Goal: Information Seeking & Learning: Learn about a topic

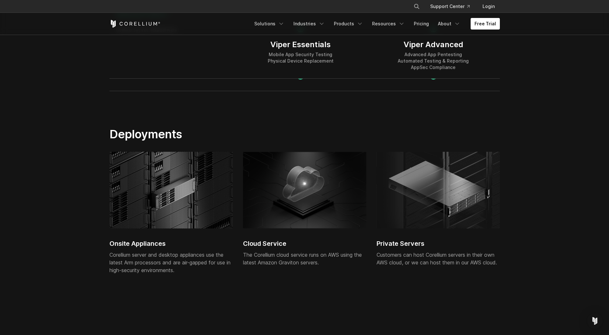
scroll to position [1380, 0]
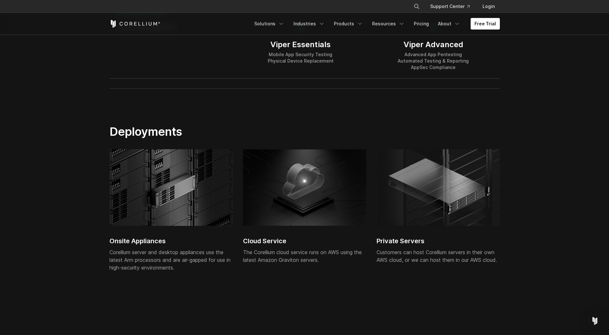
drag, startPoint x: 101, startPoint y: 239, endPoint x: 195, endPoint y: 270, distance: 98.7
click at [194, 272] on section "Deployments Onsite Appliances Corellium server and desktop appliances use the l…" at bounding box center [304, 210] width 609 height 212
drag, startPoint x: 186, startPoint y: 265, endPoint x: 129, endPoint y: 251, distance: 57.8
click at [129, 251] on div "Corellium server and desktop appliances use the latest Arm processors and are a…" at bounding box center [170, 259] width 123 height 23
click at [129, 249] on div "Corellium server and desktop appliances use the latest Arm processors and are a…" at bounding box center [170, 259] width 123 height 23
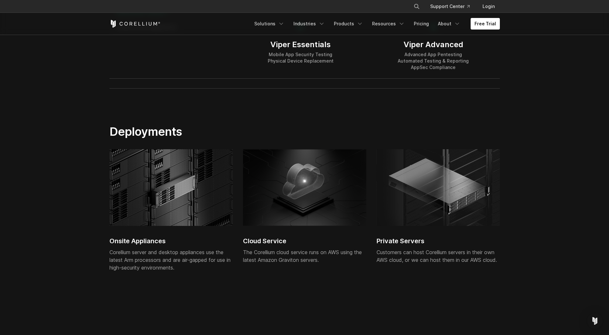
click at [140, 257] on div "Corellium server and desktop appliances use the latest Arm processors and are a…" at bounding box center [170, 259] width 123 height 23
drag, startPoint x: 140, startPoint y: 257, endPoint x: 144, endPoint y: 256, distance: 4.4
click at [144, 256] on div "Corellium server and desktop appliances use the latest Arm processors and are a…" at bounding box center [170, 259] width 123 height 23
click at [145, 257] on div "Corellium server and desktop appliances use the latest Arm processors and are a…" at bounding box center [170, 259] width 123 height 23
click at [147, 257] on div "Corellium server and desktop appliances use the latest Arm processors and are a…" at bounding box center [170, 259] width 123 height 23
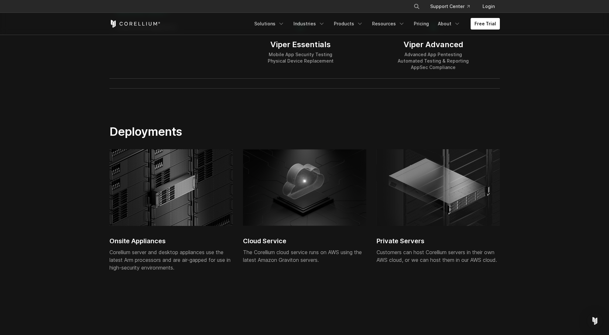
click at [147, 257] on div "Corellium server and desktop appliances use the latest Arm processors and are a…" at bounding box center [170, 259] width 123 height 23
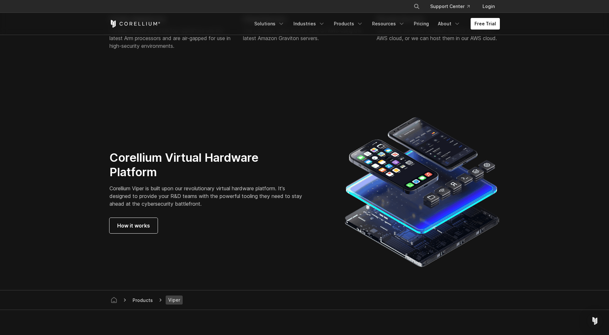
scroll to position [1605, 0]
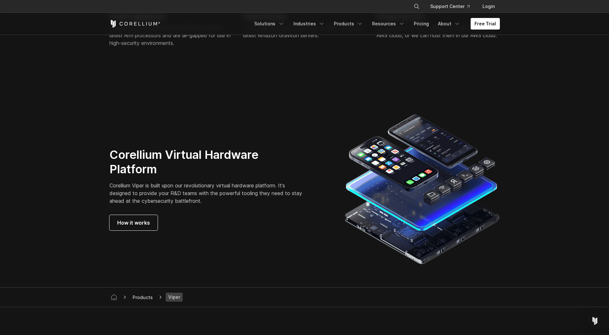
drag, startPoint x: 88, startPoint y: 153, endPoint x: 86, endPoint y: 149, distance: 4.3
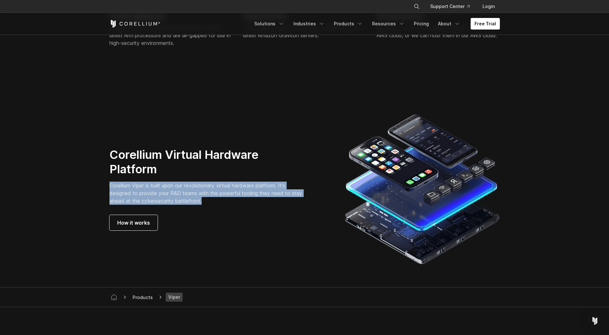
drag, startPoint x: 210, startPoint y: 203, endPoint x: 103, endPoint y: 184, distance: 108.8
click at [103, 184] on div "Corellium Virtual Hardware Platform Corellium Viper is built upon our revolutio…" at bounding box center [220, 189] width 235 height 83
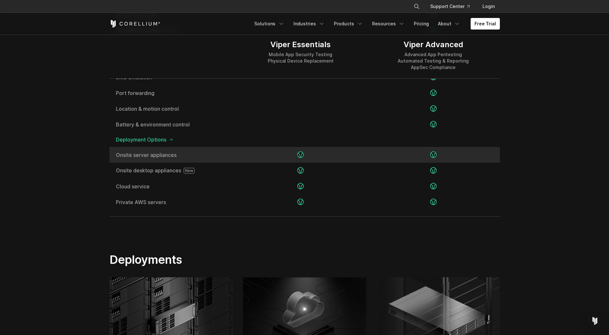
scroll to position [1252, 0]
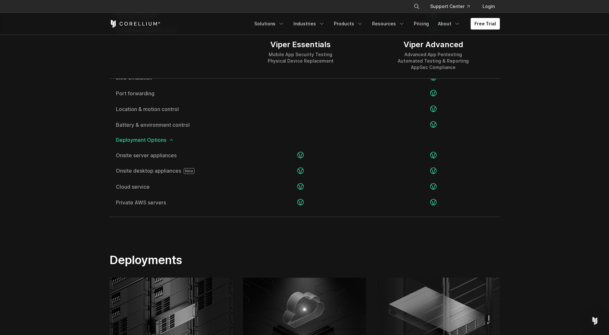
drag, startPoint x: 82, startPoint y: 169, endPoint x: 84, endPoint y: 167, distance: 3.6
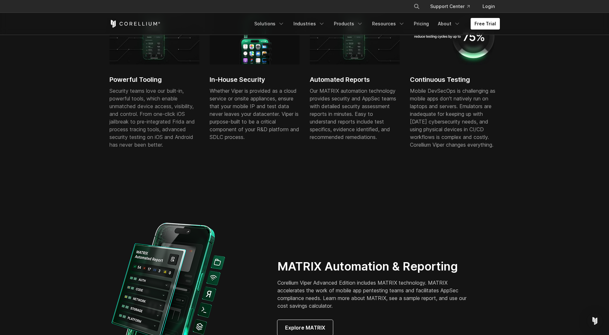
scroll to position [0, 0]
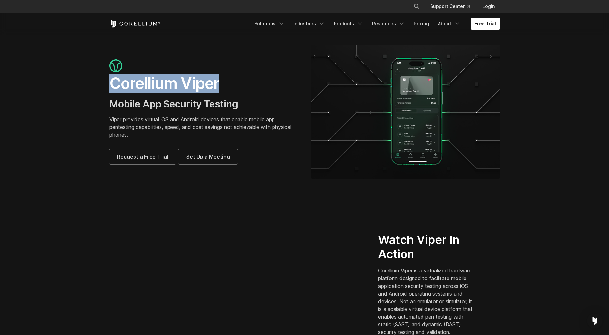
drag, startPoint x: 216, startPoint y: 83, endPoint x: 108, endPoint y: 85, distance: 108.5
click at [108, 85] on div "Corellium Viper Mobile App Security Testing Viper provides virtual iOS and Andr…" at bounding box center [204, 111] width 202 height 105
drag, startPoint x: 110, startPoint y: 84, endPoint x: 222, endPoint y: 83, distance: 112.0
click at [222, 83] on h1 "Corellium Viper" at bounding box center [203, 83] width 189 height 19
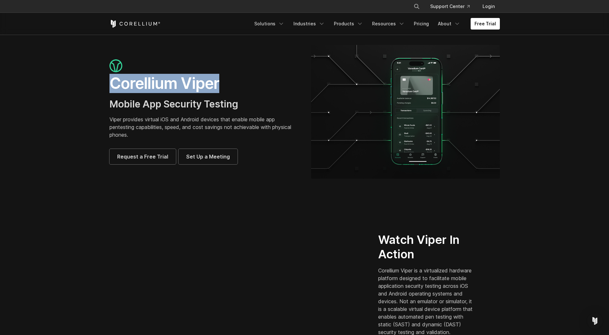
copy h1 "Corellium Viper"
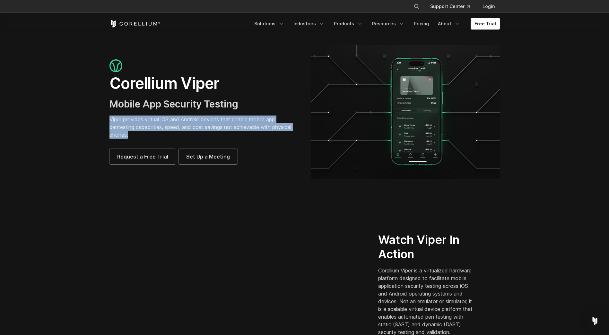
drag, startPoint x: 93, startPoint y: 121, endPoint x: 164, endPoint y: 135, distance: 71.9
click at [164, 135] on section "Corellium Viper Mobile App Security Testing Viper provides virtual iOS and Andr…" at bounding box center [304, 115] width 609 height 160
click at [164, 135] on p "Viper provides virtual iOS and Android devices that enable mobile app pentestin…" at bounding box center [203, 127] width 189 height 23
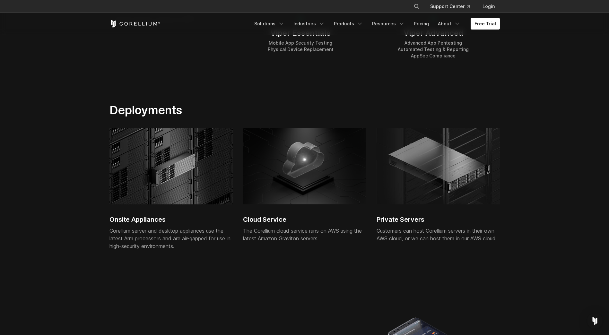
scroll to position [1377, 0]
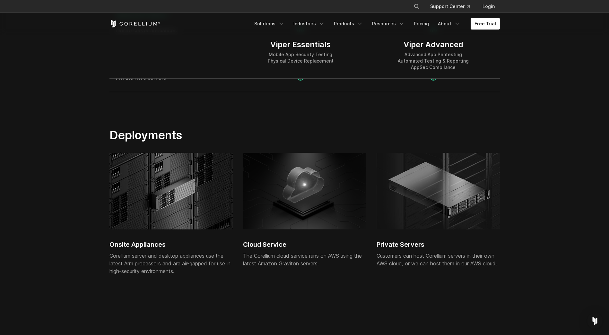
drag, startPoint x: 540, startPoint y: 217, endPoint x: 544, endPoint y: 217, distance: 4.5
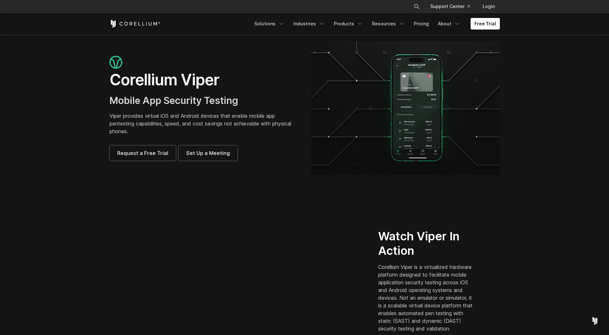
scroll to position [0, 0]
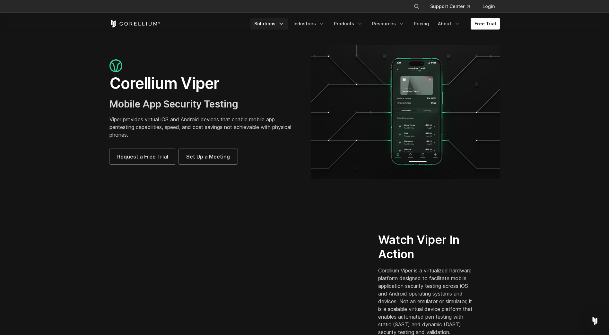
click at [276, 24] on link "Solutions" at bounding box center [269, 24] width 38 height 12
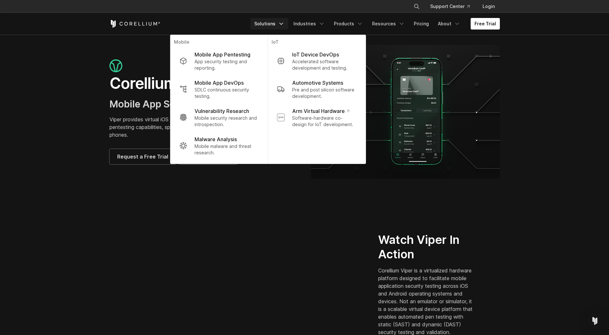
click at [540, 215] on section "Watch Viper In Action Corellium Viper is a virtualized hardware platform design…" at bounding box center [304, 287] width 609 height 186
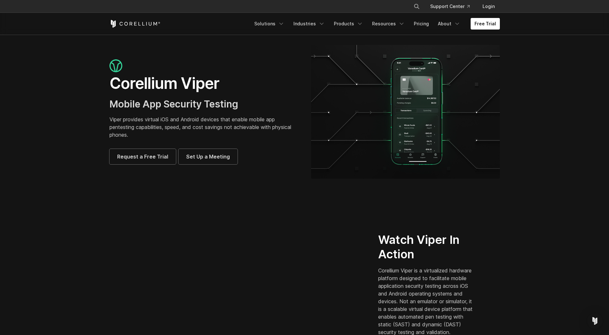
click at [601, 72] on section "Corellium Viper Mobile App Security Testing Viper provides virtual iOS and Andr…" at bounding box center [304, 115] width 609 height 160
